Goal: Task Accomplishment & Management: Manage account settings

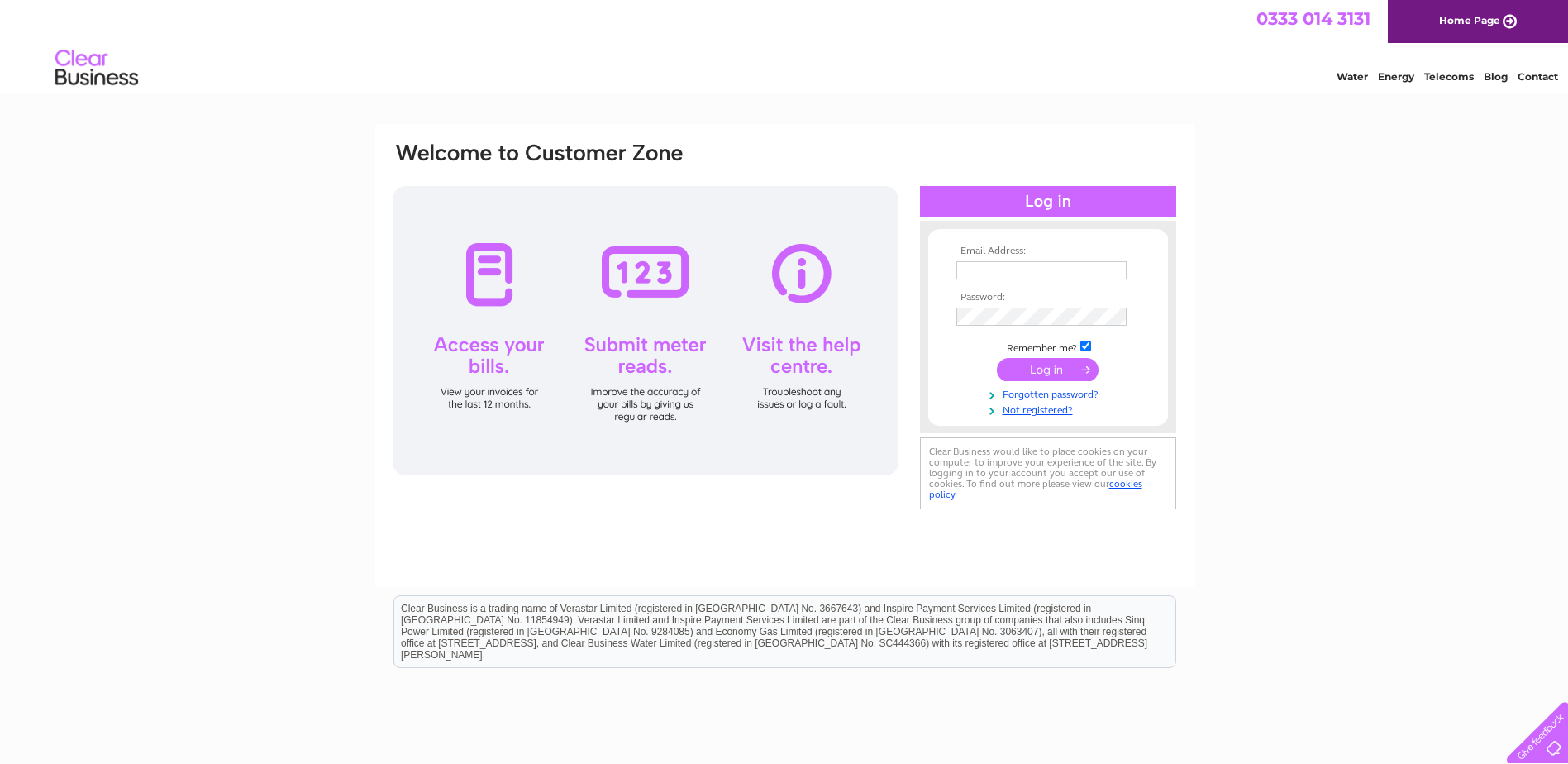
type input "utilities@hawthornleisure.com"
click at [1045, 371] on input "submit" at bounding box center [1047, 370] width 102 height 23
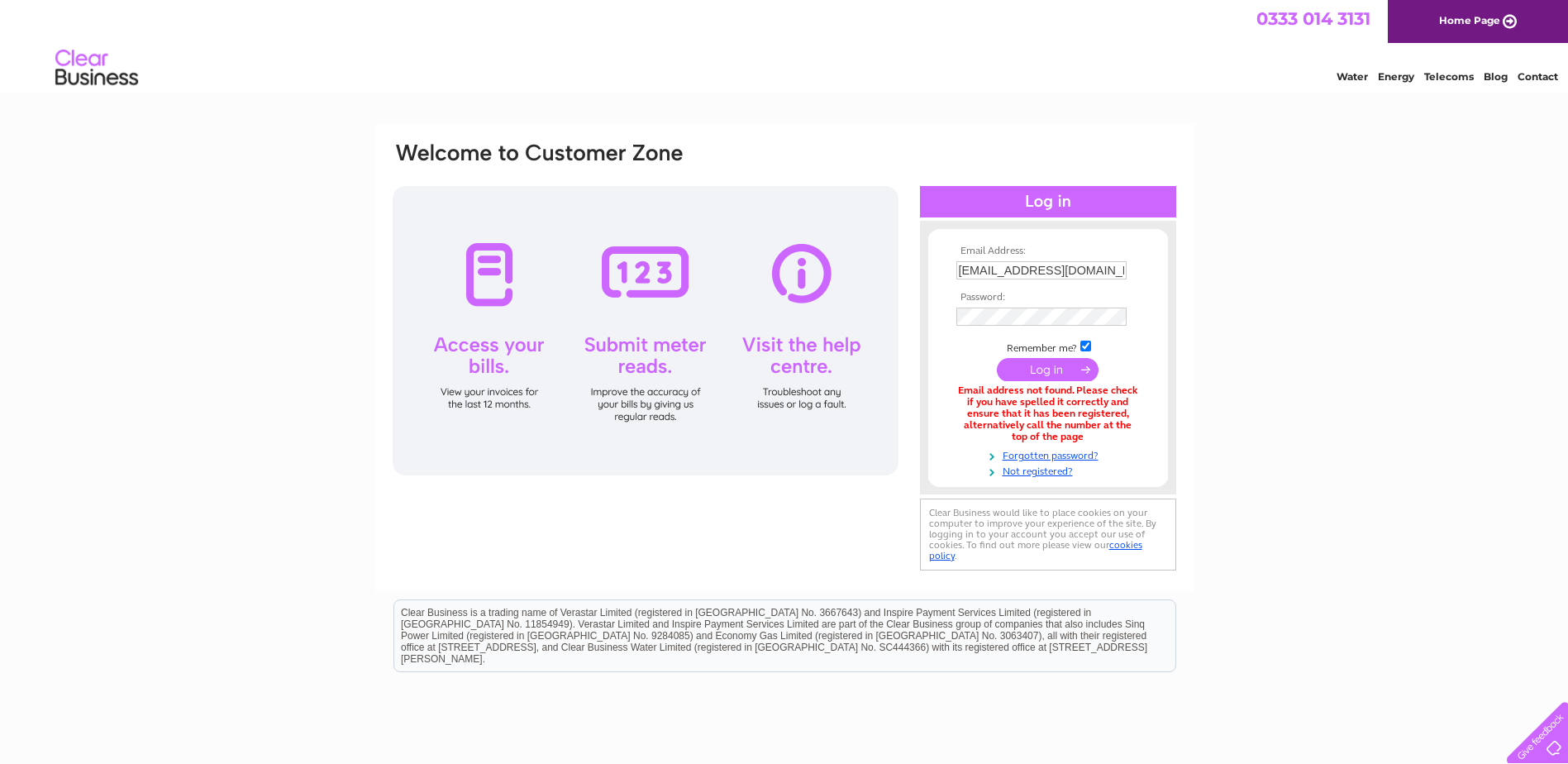
click at [1311, 371] on div "Email Address: utilities@hawthornleisure.com Password:" at bounding box center [784, 499] width 1568 height 750
click at [1087, 265] on input "utilities@hawthornleisure.com" at bounding box center [1041, 271] width 172 height 20
drag, startPoint x: 1117, startPoint y: 270, endPoint x: 1010, endPoint y: 273, distance: 107.0
click at [1010, 273] on input "utilities@hawthornleisure.com" at bounding box center [1041, 271] width 172 height 20
type input "[EMAIL_ADDRESS][DOMAIN_NAME]"
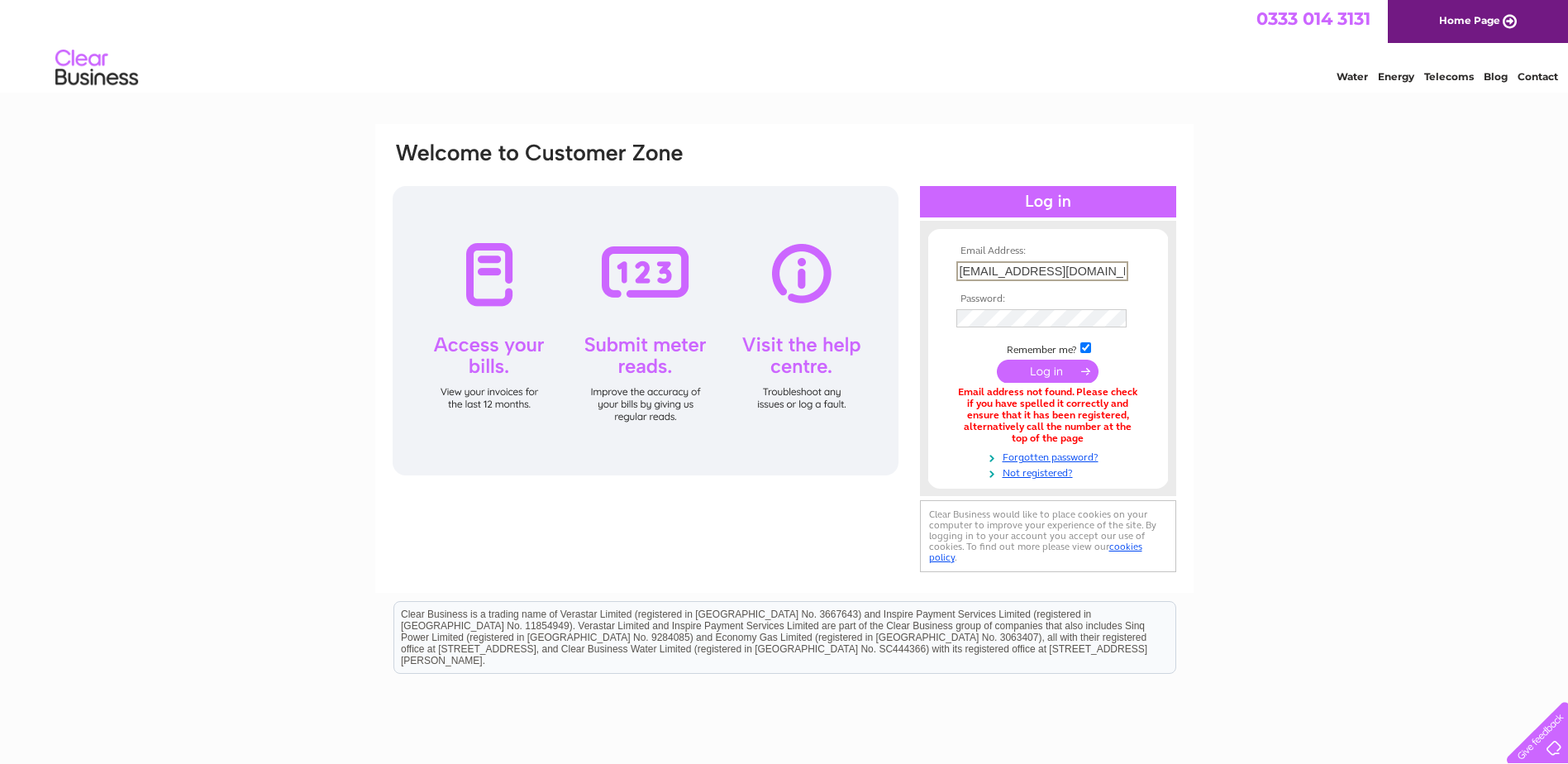
click at [1051, 367] on input "submit" at bounding box center [1047, 372] width 102 height 23
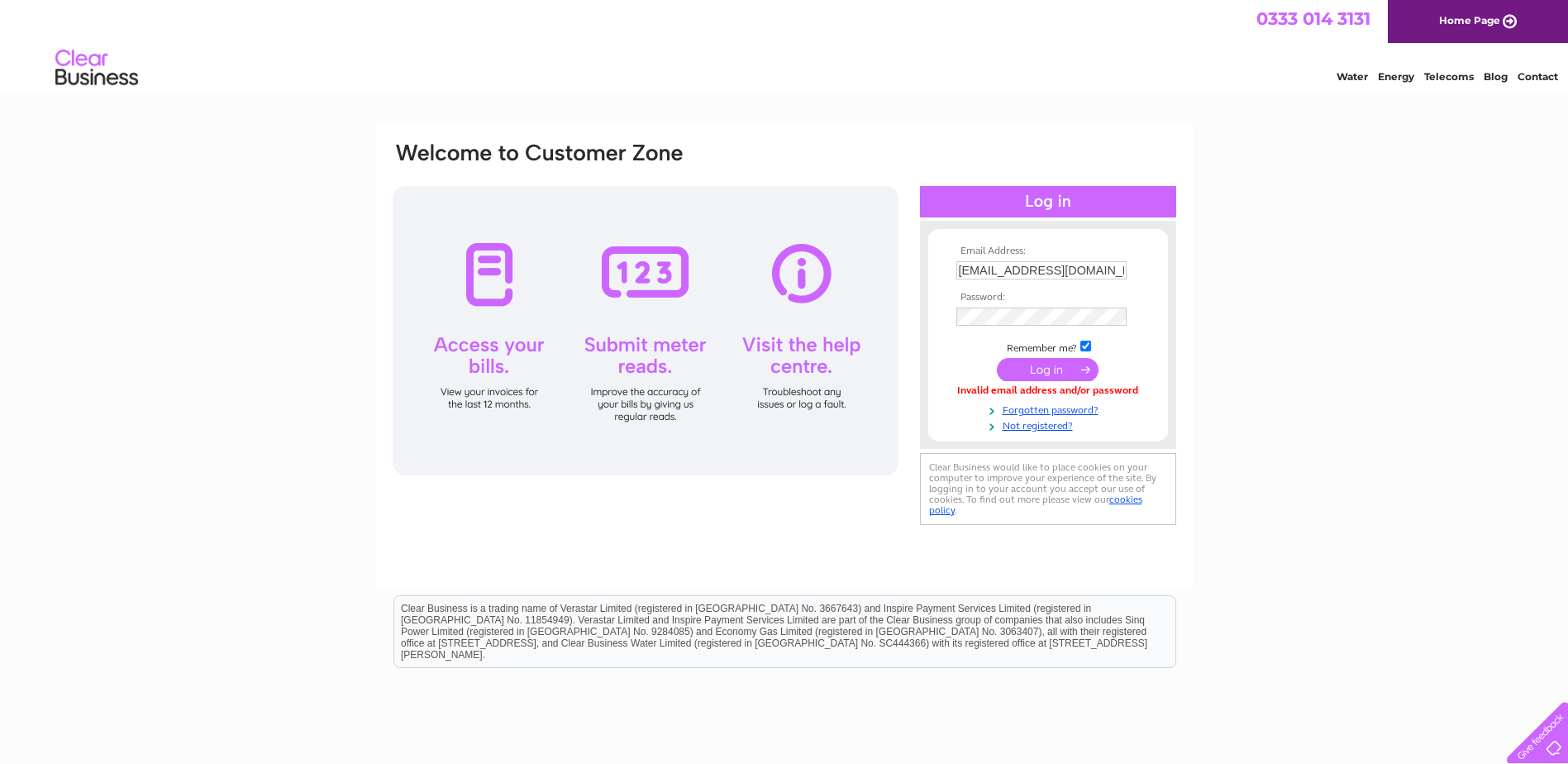
click at [1028, 304] on td at bounding box center [1047, 317] width 192 height 27
click at [1046, 262] on input "[EMAIL_ADDRESS][DOMAIN_NAME]" at bounding box center [1041, 270] width 170 height 18
click at [1220, 141] on div "Email Address: [EMAIL_ADDRESS][DOMAIN_NAME] Password:" at bounding box center [784, 497] width 1568 height 746
